Goal: Task Accomplishment & Management: Complete application form

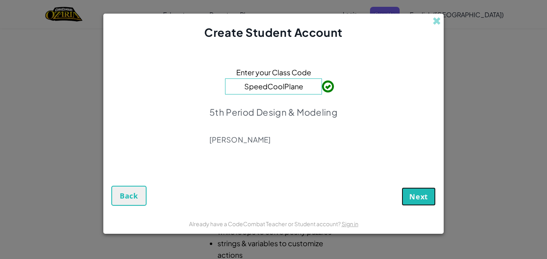
click at [415, 189] on button "Next" at bounding box center [419, 197] width 34 height 18
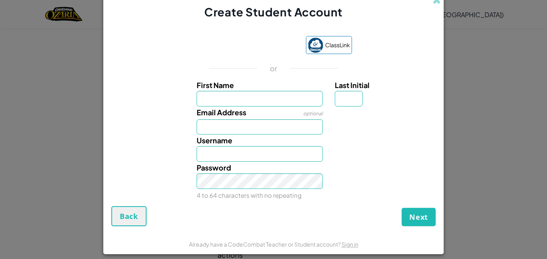
click at [255, 64] on div "or" at bounding box center [273, 69] width 155 height 10
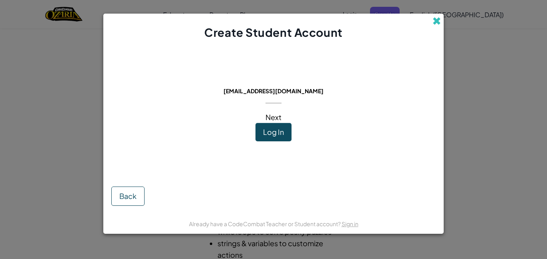
click at [438, 22] on span at bounding box center [437, 21] width 8 height 8
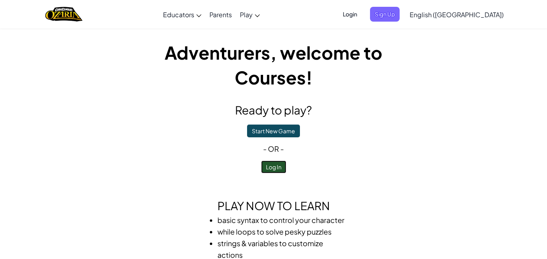
click at [276, 161] on button "Log In" at bounding box center [273, 167] width 25 height 13
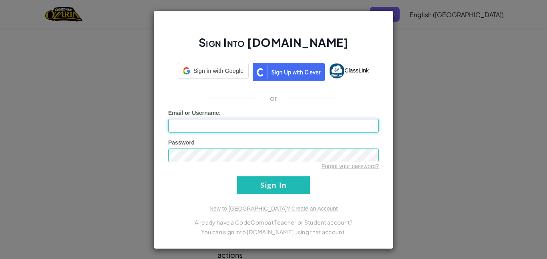
type input "zoey2455245043?"
